Goal: Contribute content: Add original content to the website for others to see

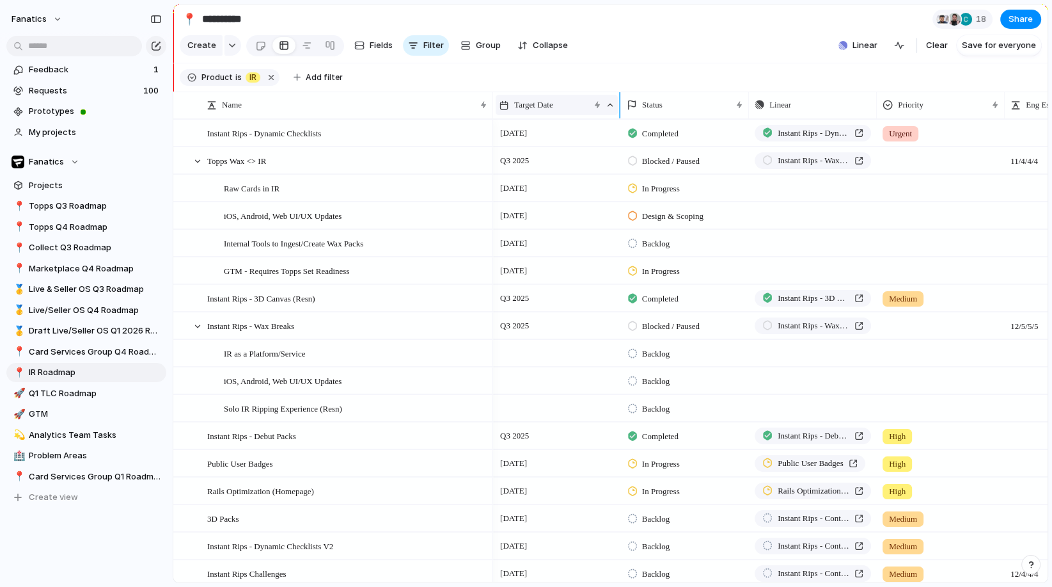
click at [572, 109] on div "Target Date" at bounding box center [544, 105] width 90 height 13
click at [578, 106] on div "Modify Hide Clear sort Sort descending" at bounding box center [526, 293] width 1052 height 587
click at [610, 106] on div at bounding box center [610, 104] width 9 height 9
click at [552, 195] on span "Sort descending" at bounding box center [553, 196] width 67 height 13
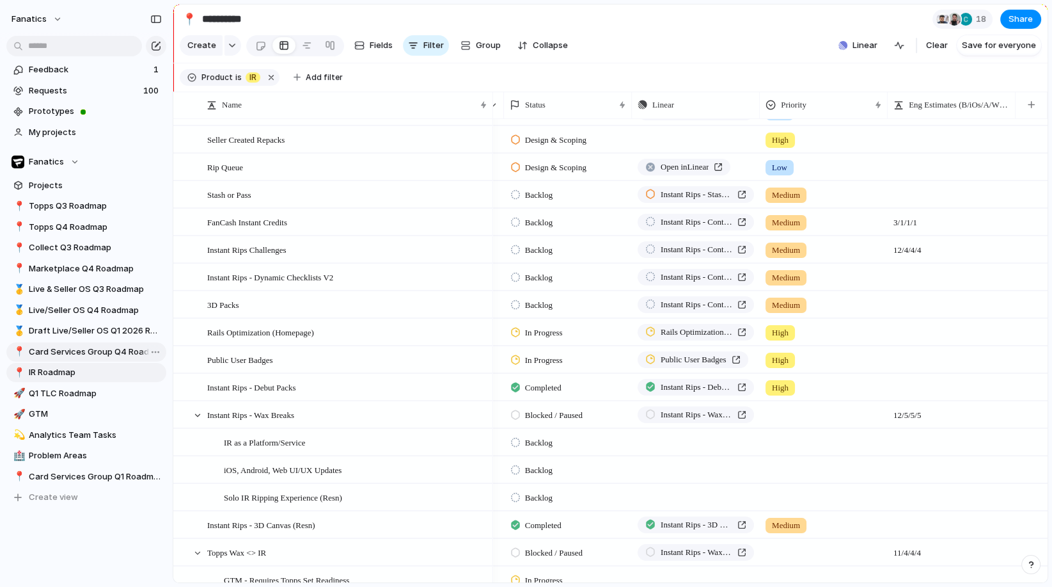
click at [78, 359] on link "📍 Card Services Group Q4 Roadmap" at bounding box center [86, 351] width 160 height 19
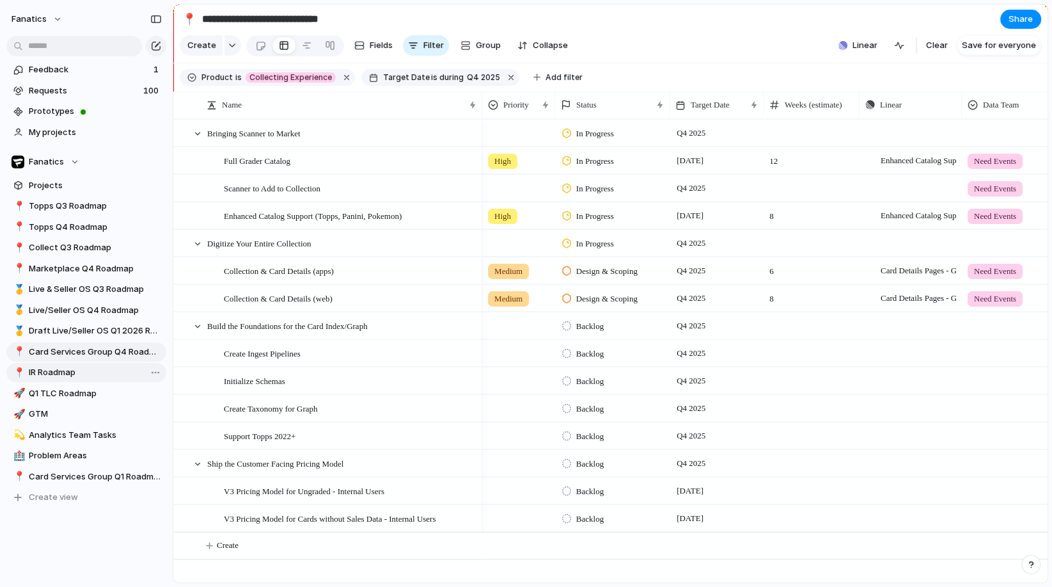
click at [59, 377] on span "IR Roadmap" at bounding box center [95, 372] width 133 height 13
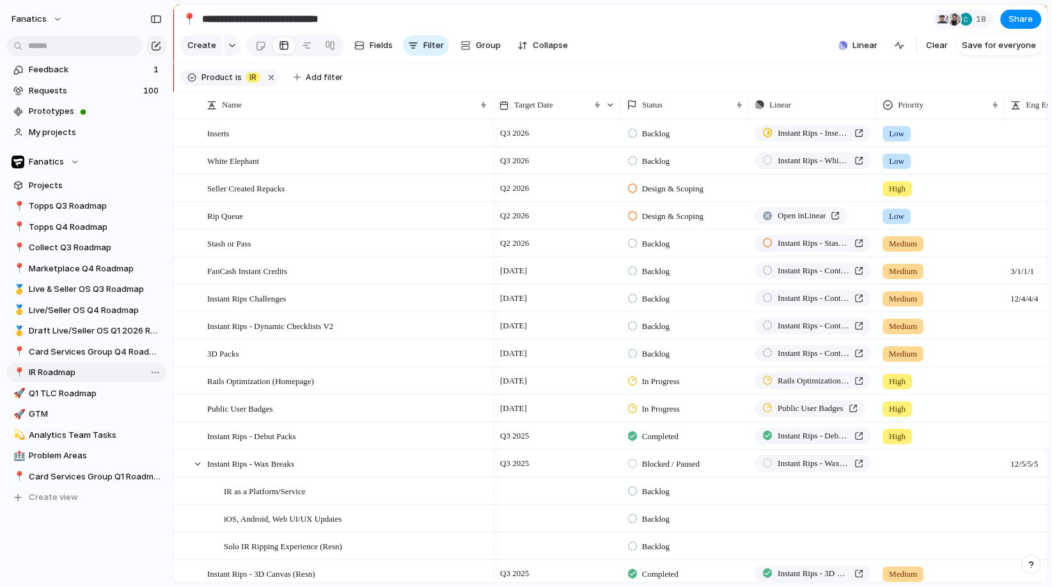
type input "**********"
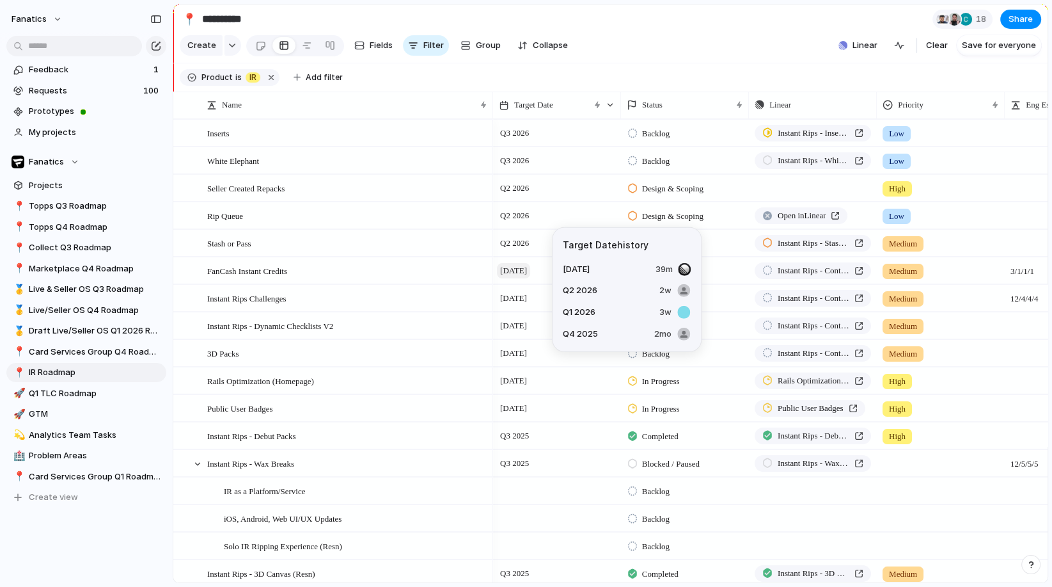
click at [528, 272] on span "[DATE]" at bounding box center [513, 270] width 33 height 15
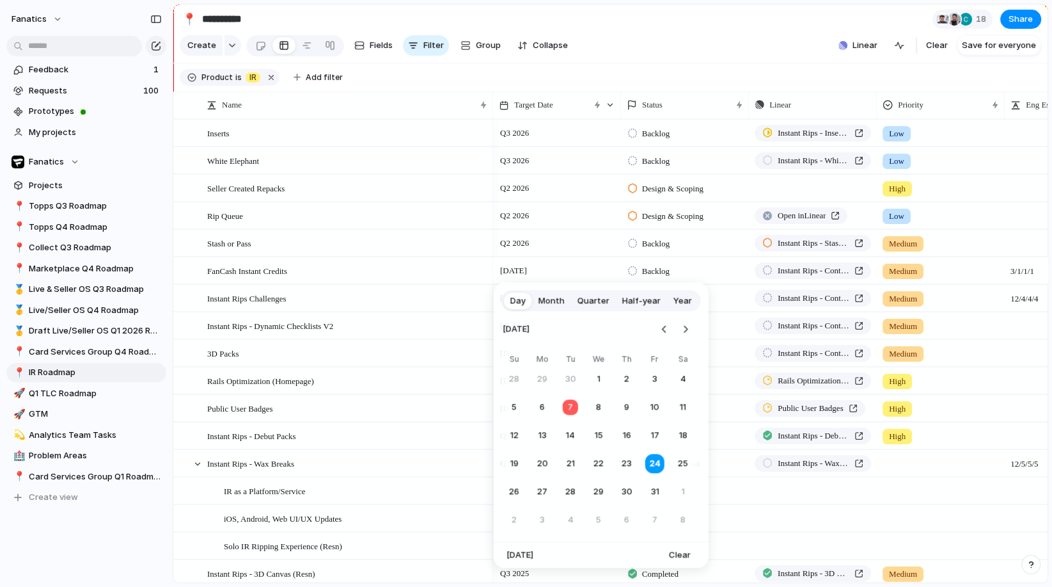
click at [590, 304] on span "Quarter" at bounding box center [594, 300] width 32 height 13
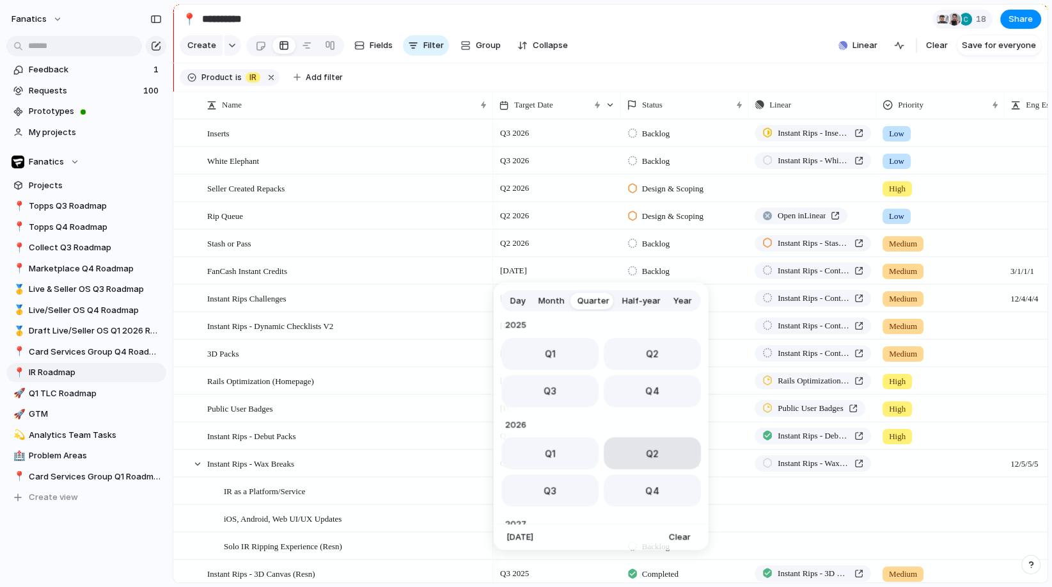
click at [631, 456] on button "Q2" at bounding box center [652, 453] width 97 height 32
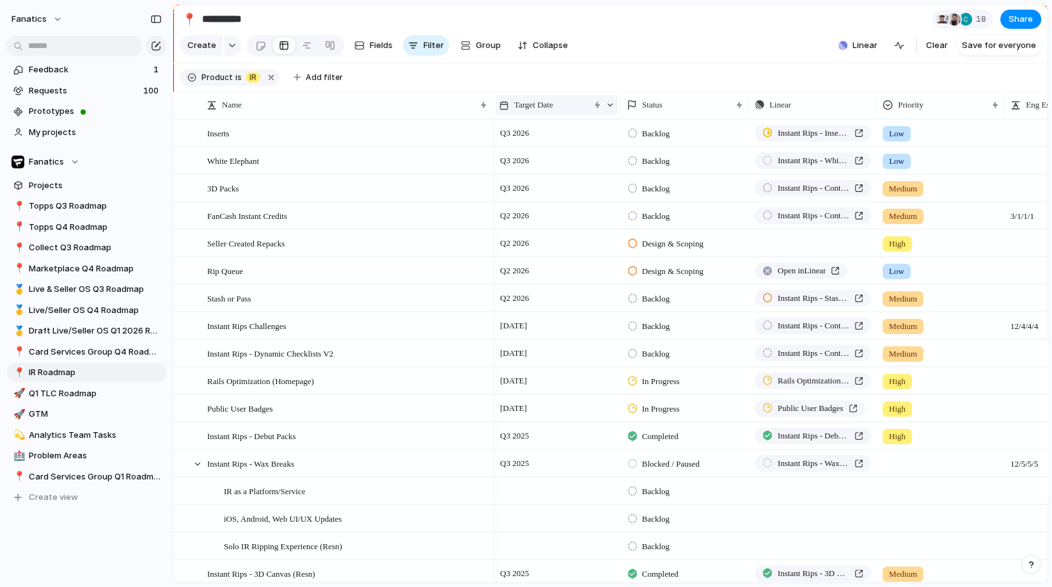
click at [610, 108] on div at bounding box center [610, 104] width 9 height 9
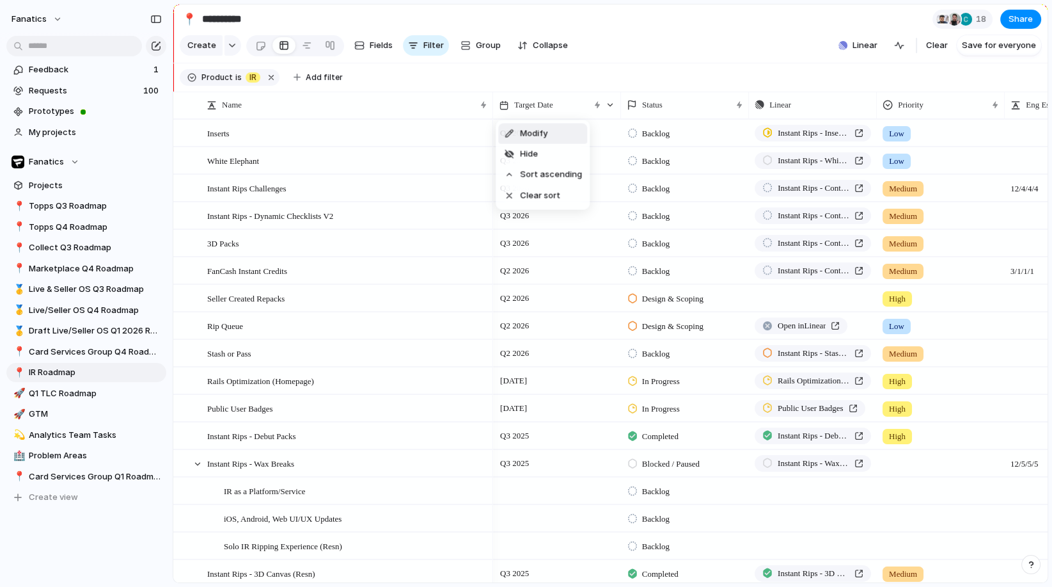
click at [643, 49] on div "Modify Hide Sort ascending Clear sort" at bounding box center [526, 293] width 1052 height 587
click at [614, 106] on div "Target Date" at bounding box center [557, 105] width 122 height 20
click at [558, 176] on span "Sort ascending" at bounding box center [551, 174] width 62 height 13
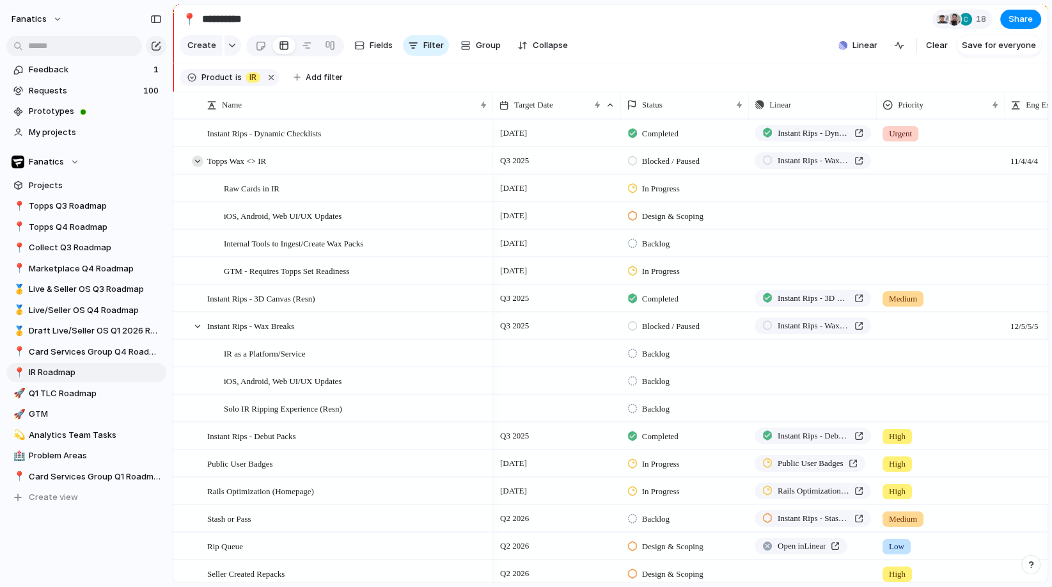
click at [198, 162] on div at bounding box center [198, 161] width 12 height 12
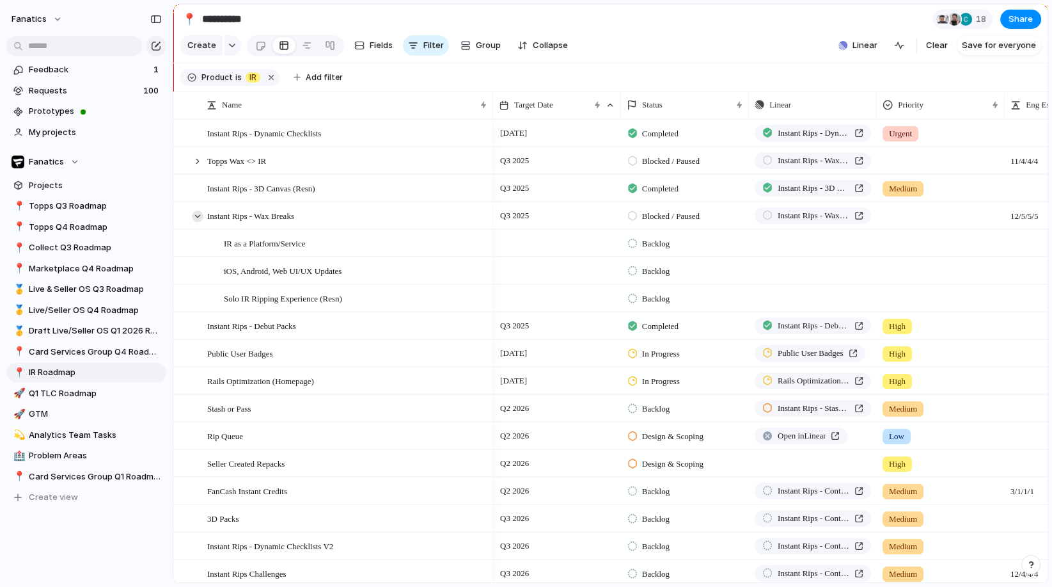
click at [198, 216] on div at bounding box center [198, 216] width 12 height 12
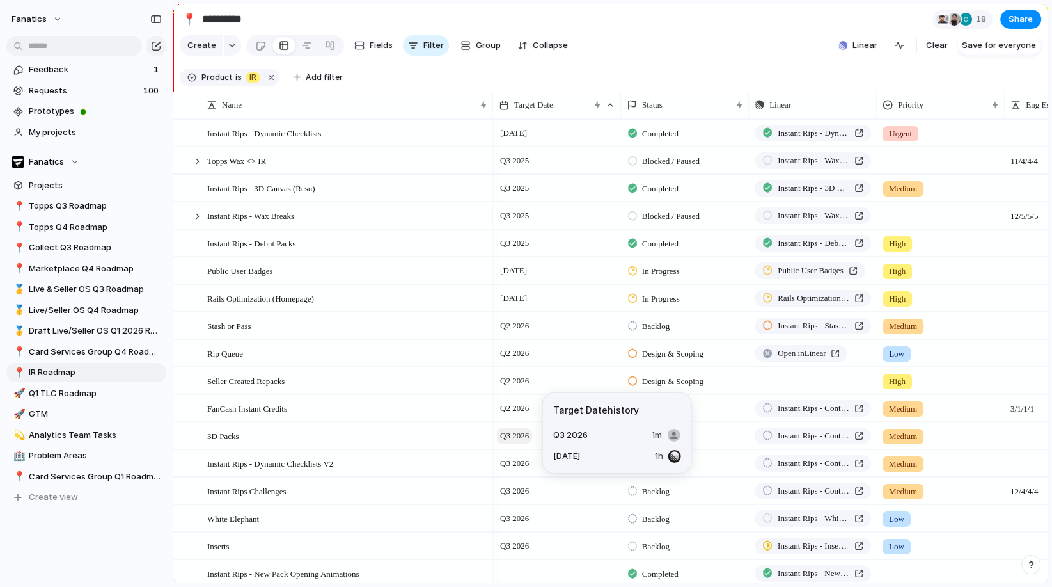
click at [517, 433] on span "Q3 2026" at bounding box center [514, 435] width 35 height 15
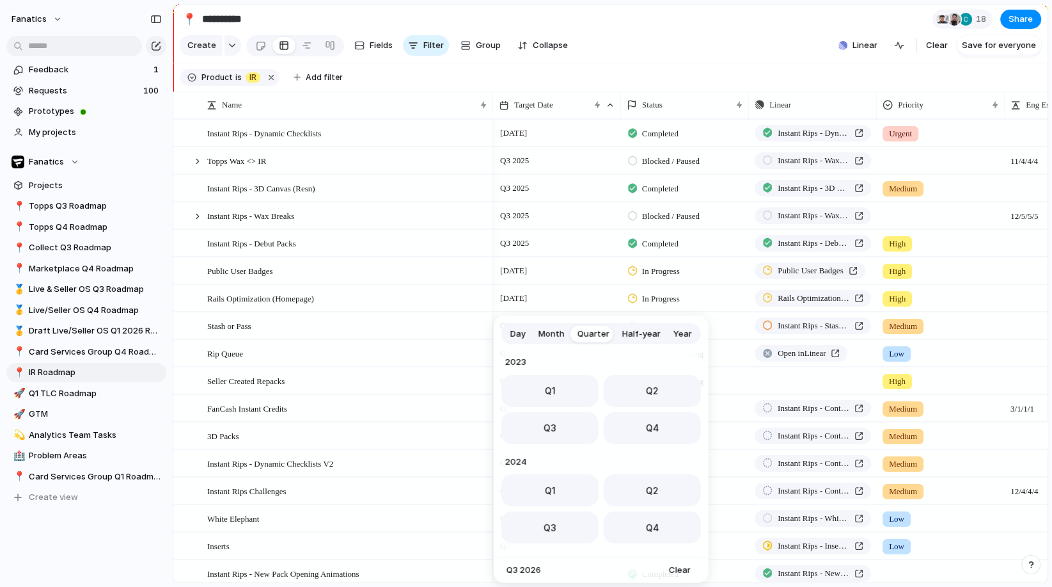
scroll to position [203, 0]
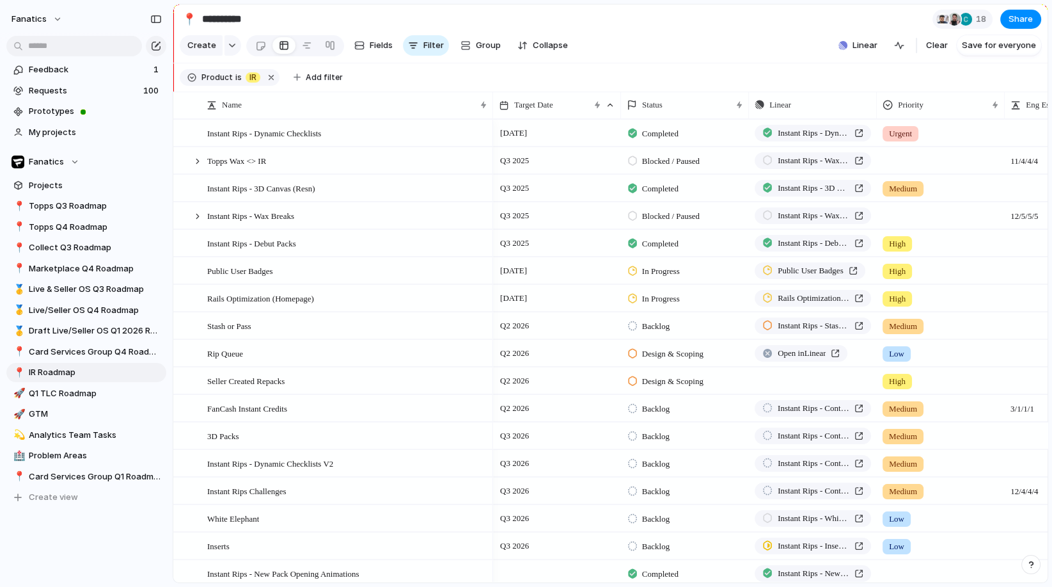
click at [625, 59] on div "Day Month Quarter Half-year Year 2023 Q1 Q2 Q3 Q4 2024 Q1 Q2 Q3 Q4 2025 Q1 Q2 Q…" at bounding box center [526, 293] width 1052 height 587
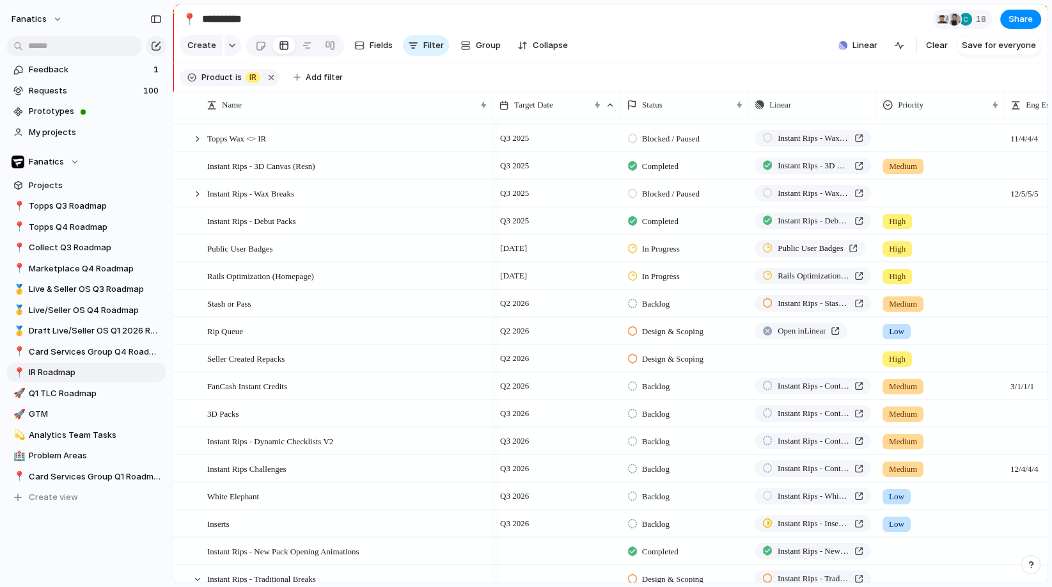
click at [645, 44] on section "Create Fields Filter Group Zoom Collapse Linear Clear Save for everyone" at bounding box center [610, 48] width 874 height 31
click at [519, 415] on span "Q3 2026" at bounding box center [514, 413] width 35 height 15
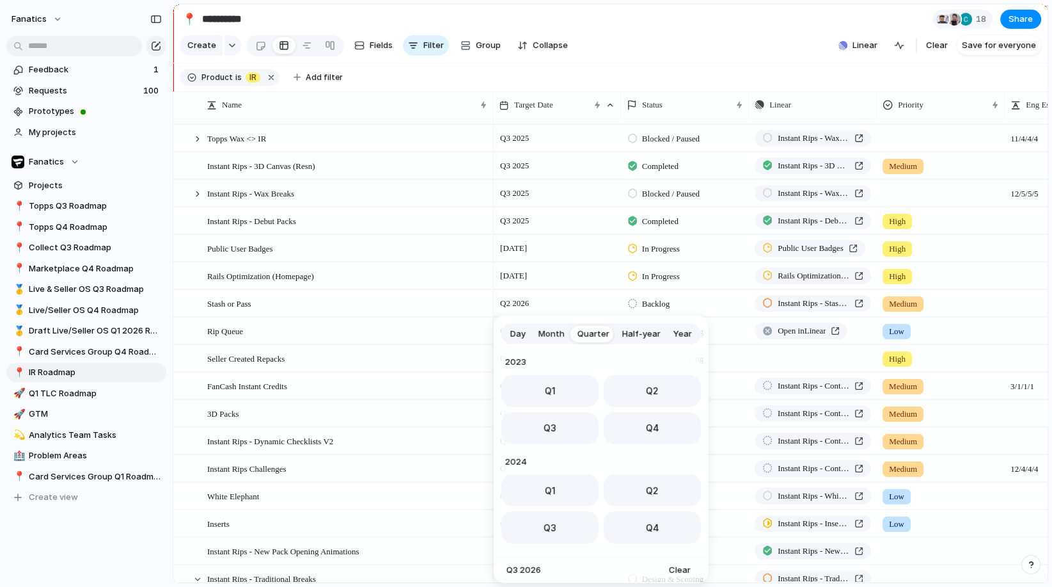
scroll to position [203, 0]
click at [559, 331] on span "Month" at bounding box center [552, 334] width 26 height 13
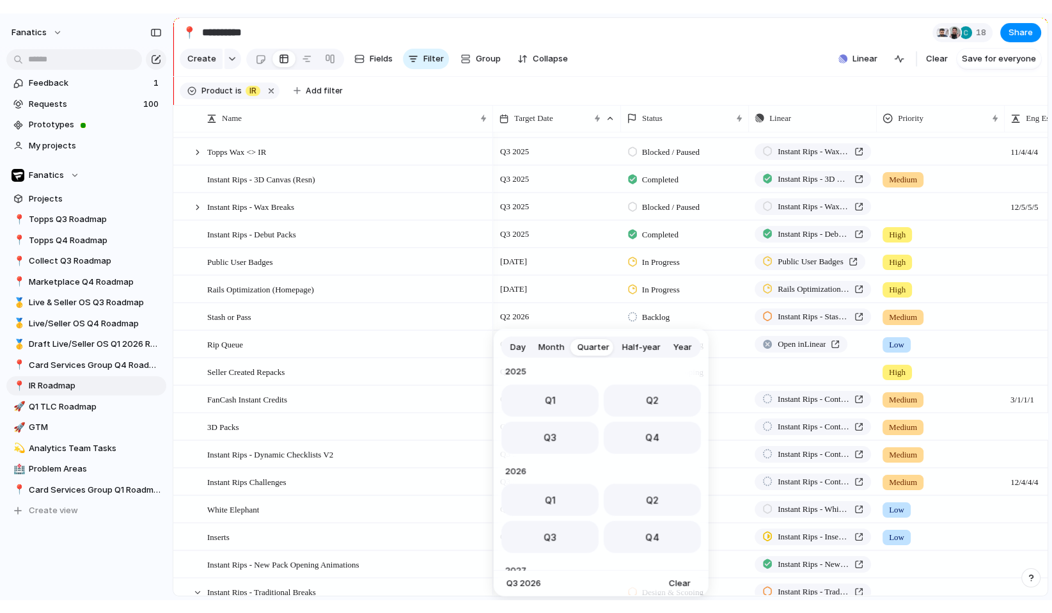
scroll to position [351, 0]
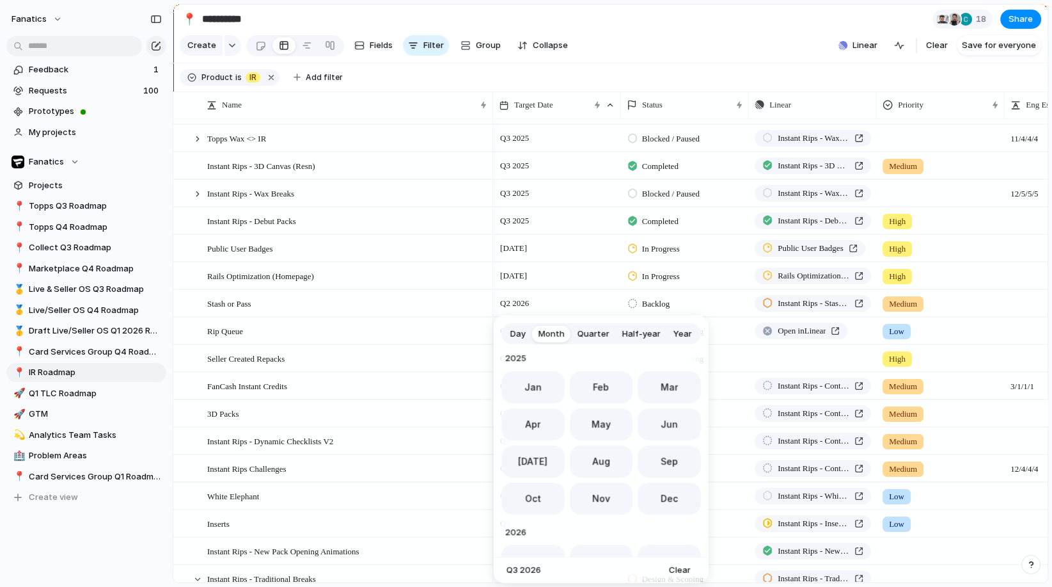
click at [519, 332] on span "Day" at bounding box center [517, 334] width 15 height 13
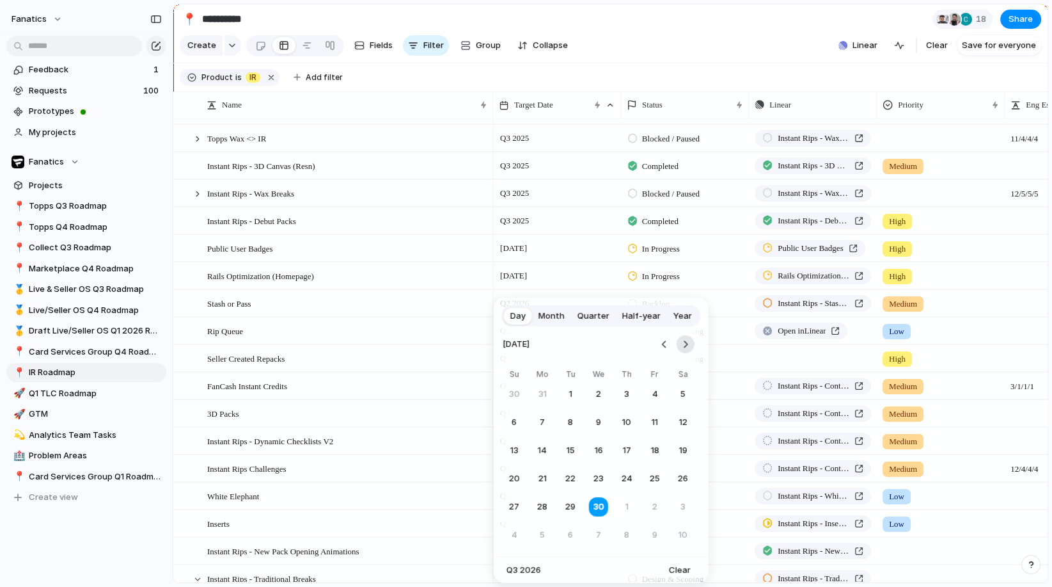
click at [681, 351] on button "Go to the Next Month" at bounding box center [686, 344] width 18 height 18
click at [657, 479] on button "23" at bounding box center [655, 478] width 23 height 23
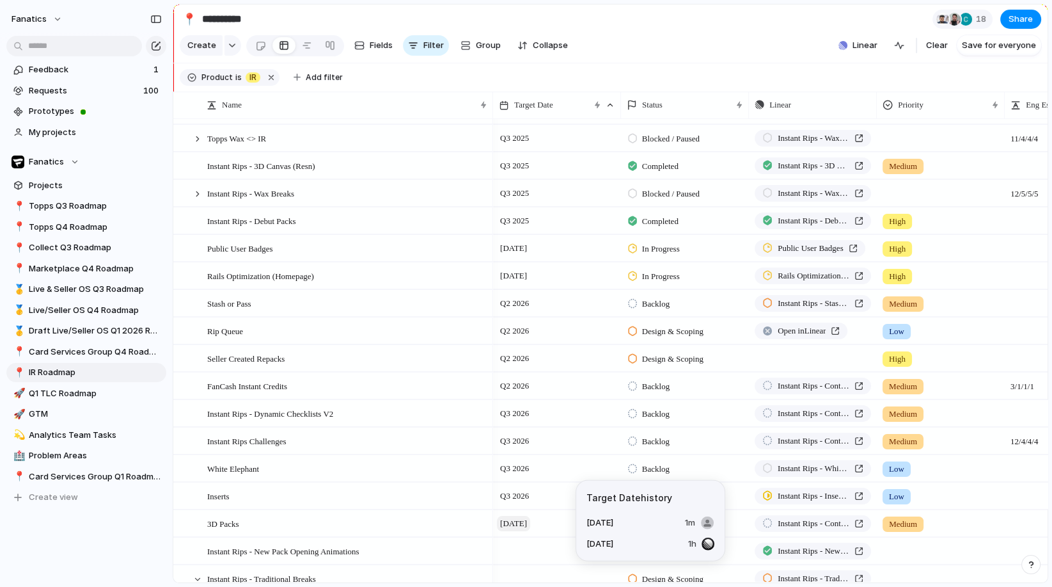
click at [530, 524] on span "23 October 2026" at bounding box center [513, 523] width 33 height 15
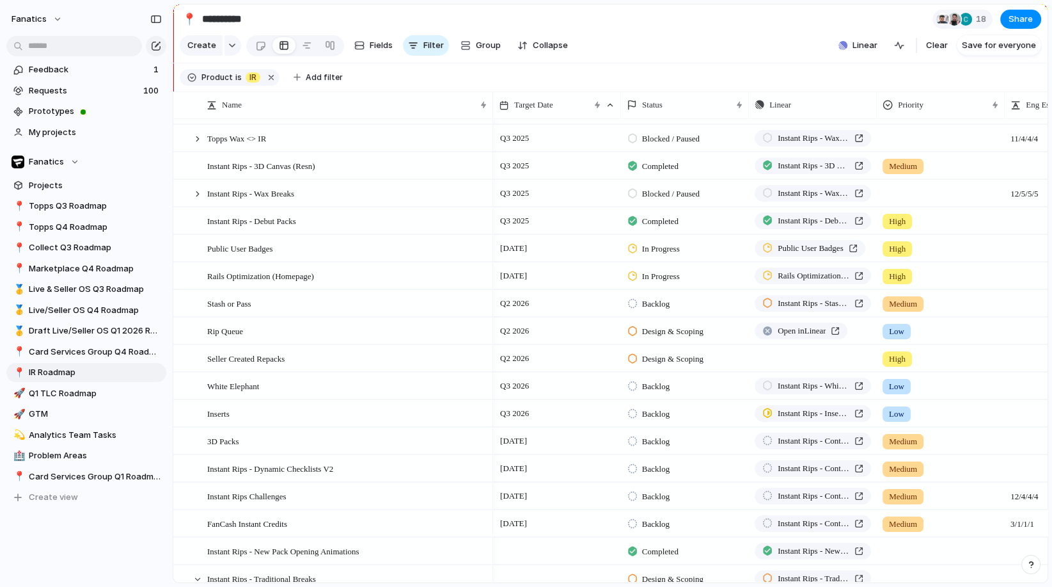
click at [647, 13] on section "**********" at bounding box center [610, 18] width 874 height 29
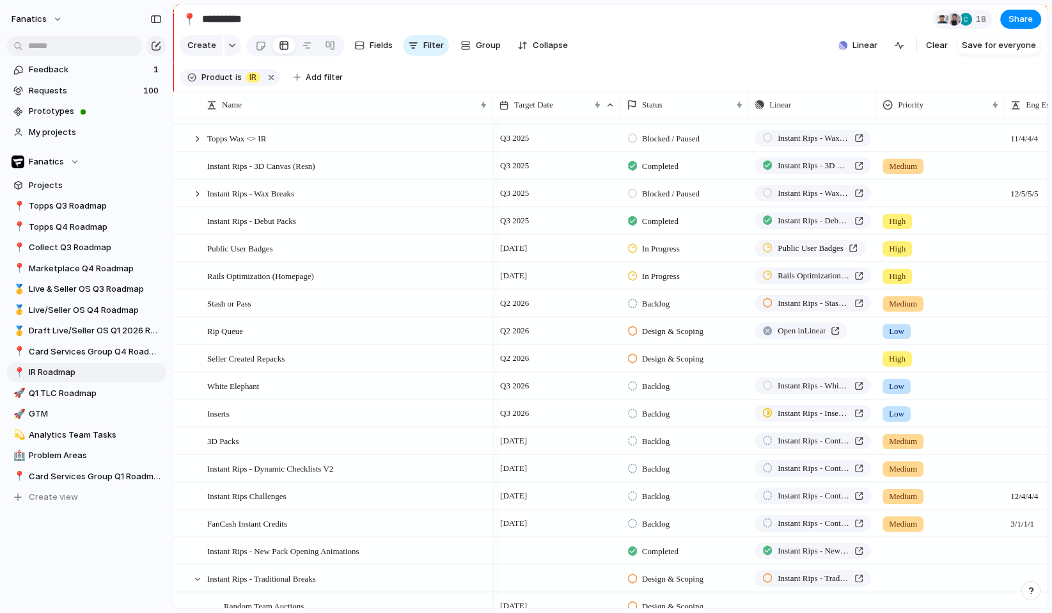
scroll to position [143, 0]
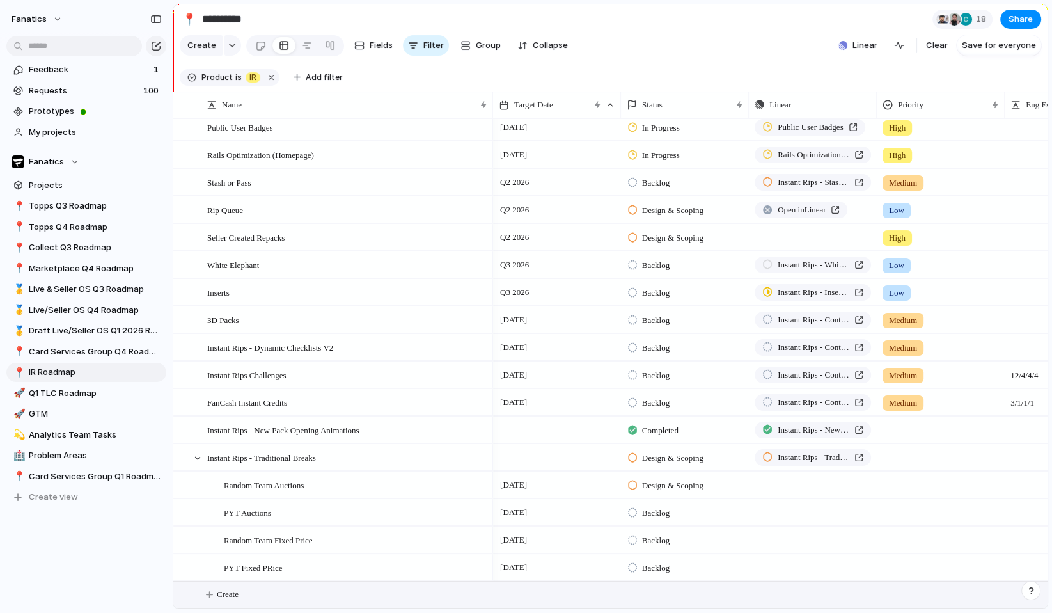
click at [226, 596] on span "Create" at bounding box center [228, 594] width 22 height 13
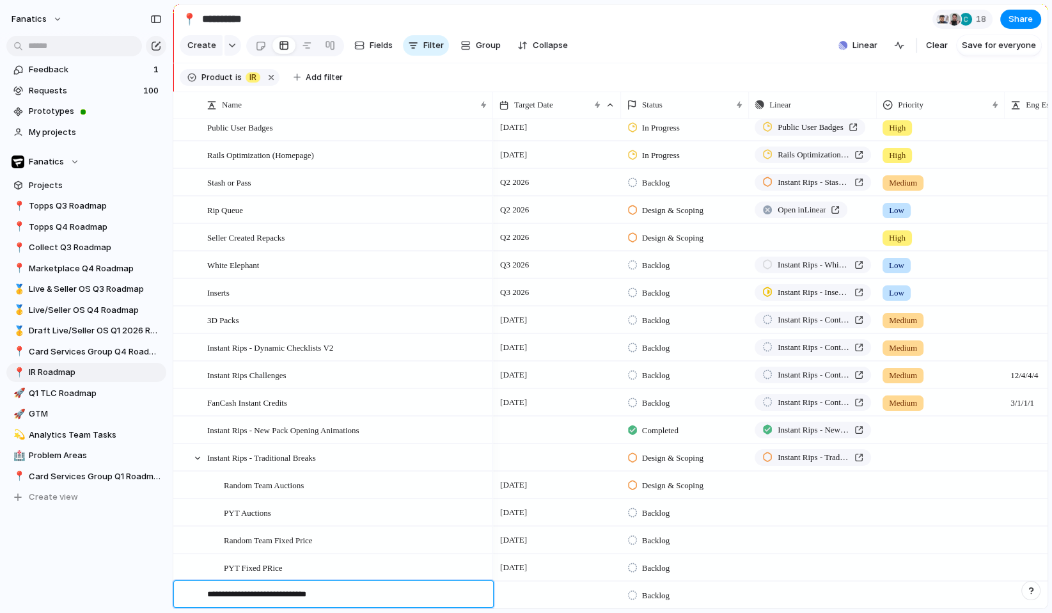
type textarea "**********"
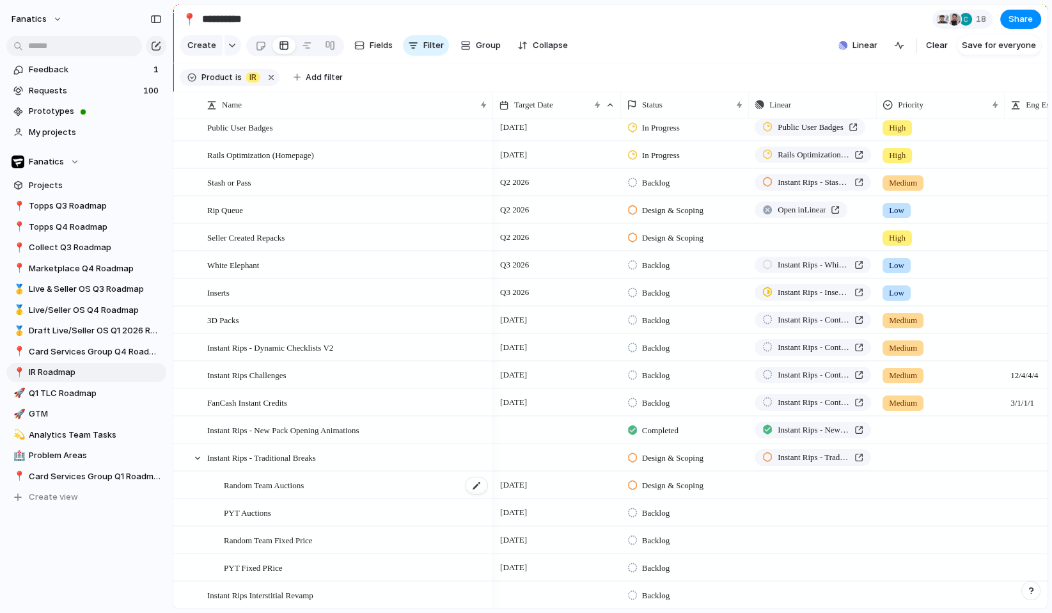
scroll to position [171, 0]
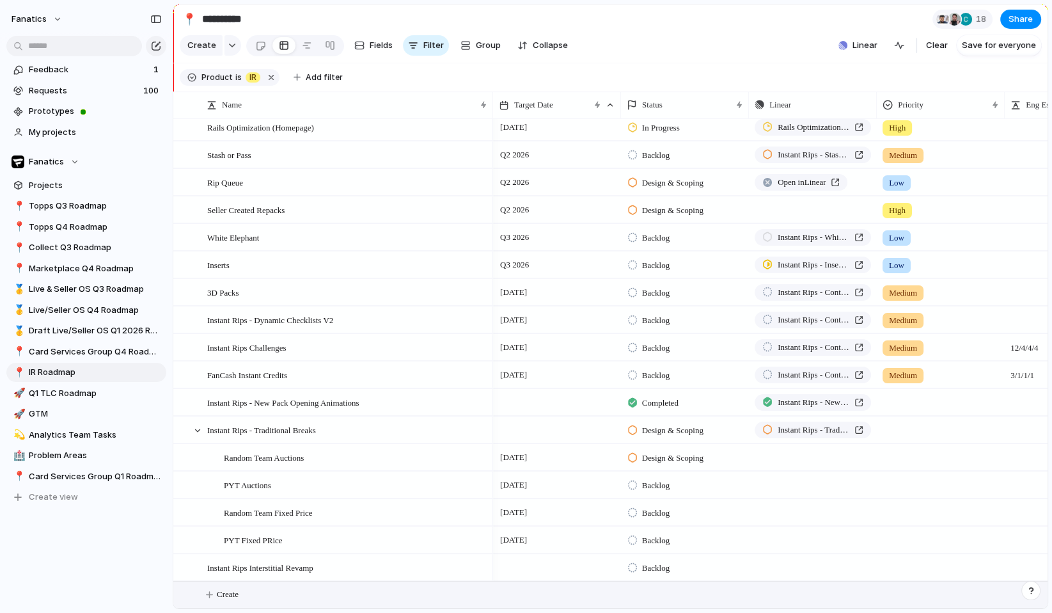
click at [237, 592] on span "Create" at bounding box center [228, 594] width 22 height 13
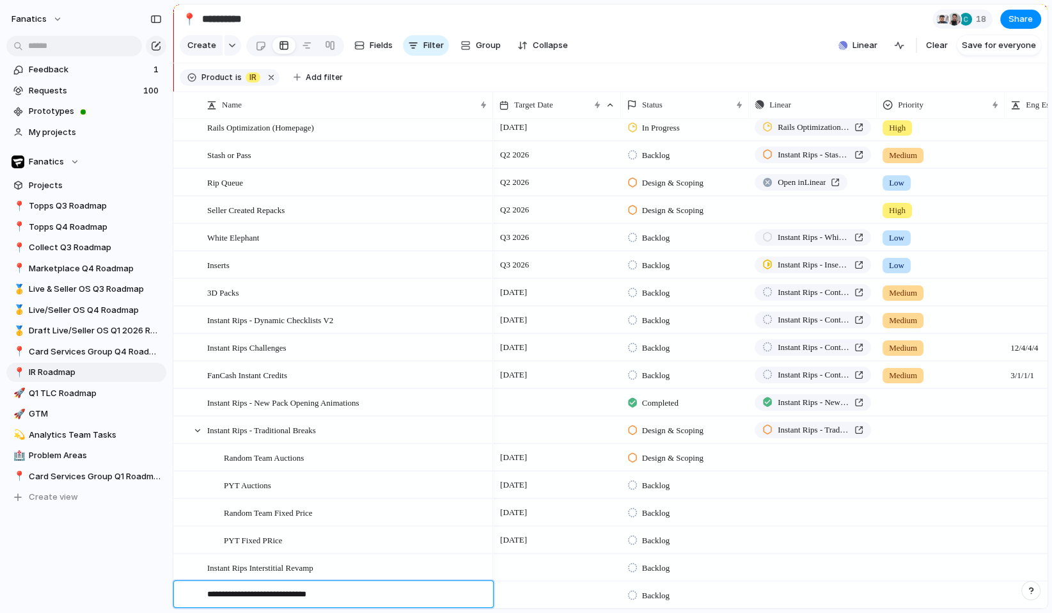
type textarea "**********"
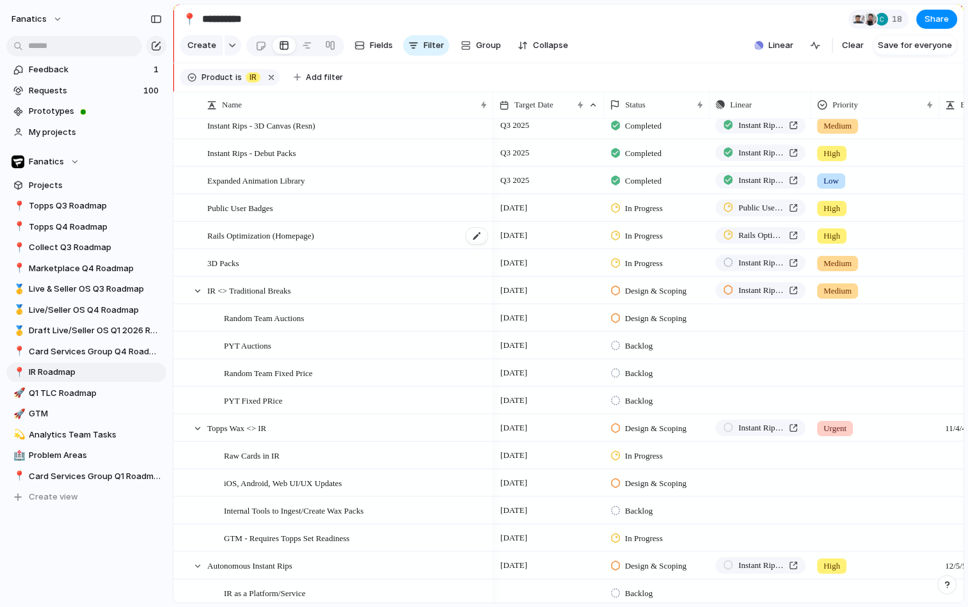
scroll to position [35, 0]
click at [612, 37] on section "Create Fields Filter Group Zoom Collapse Linear Clear Save for everyone" at bounding box center [568, 48] width 790 height 31
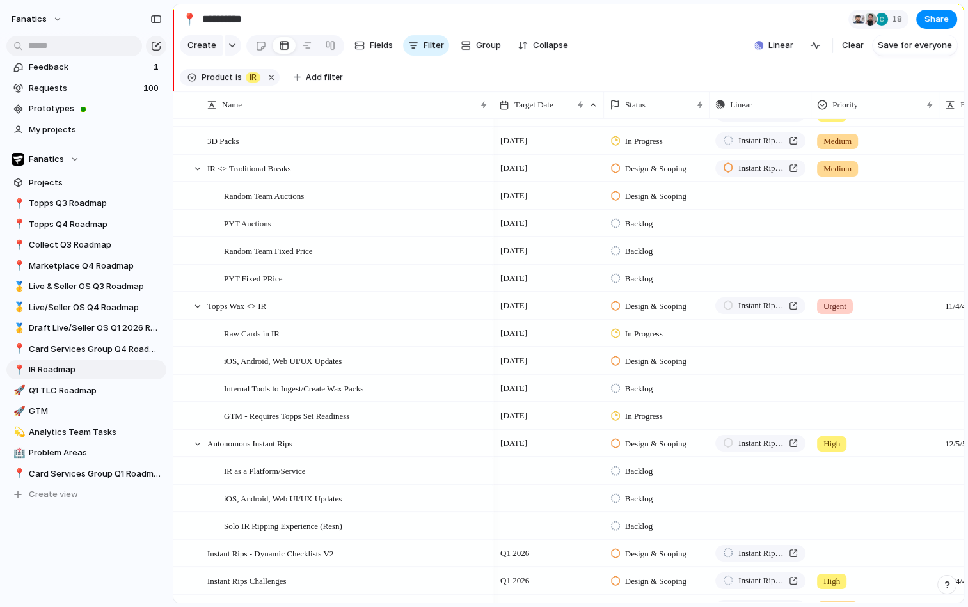
scroll to position [157, 0]
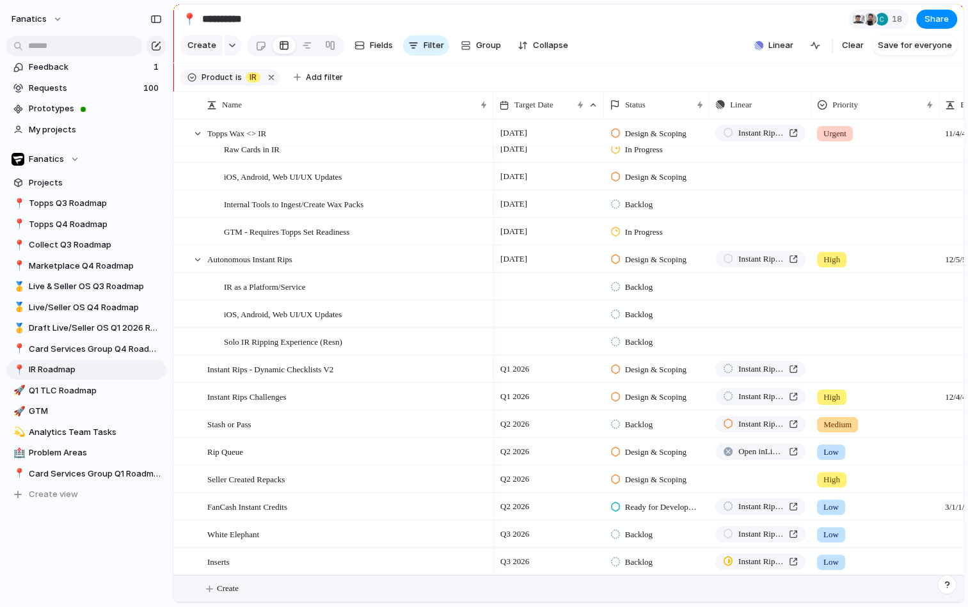
click at [230, 585] on span "Create" at bounding box center [228, 588] width 22 height 13
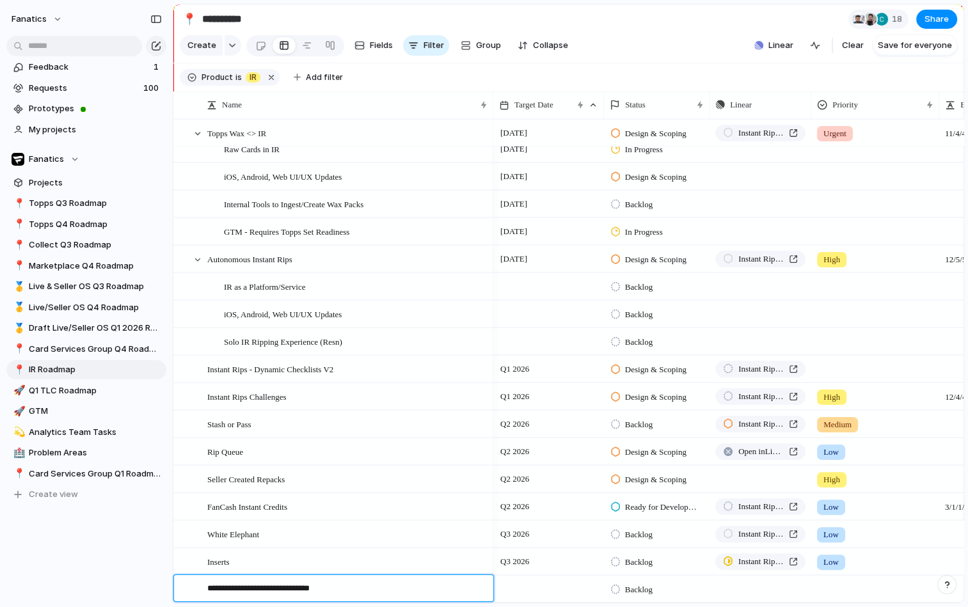
type textarea "**********"
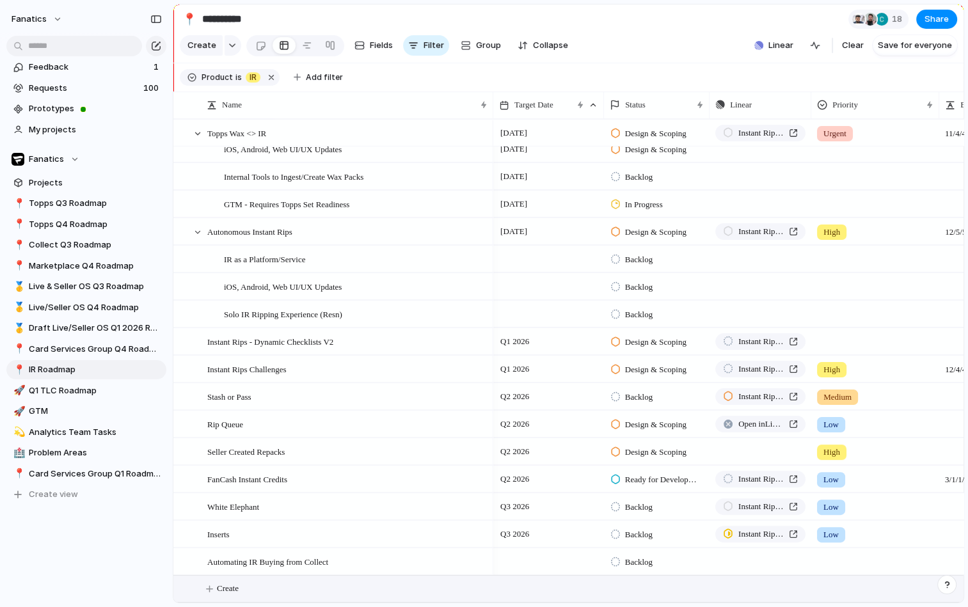
click at [120, 558] on div "Feedback 1 Requests 100 Prototypes My projects Fanatics Projects 📍 Topps Q3 Roa…" at bounding box center [86, 303] width 173 height 607
